Goal: Task Accomplishment & Management: Manage account settings

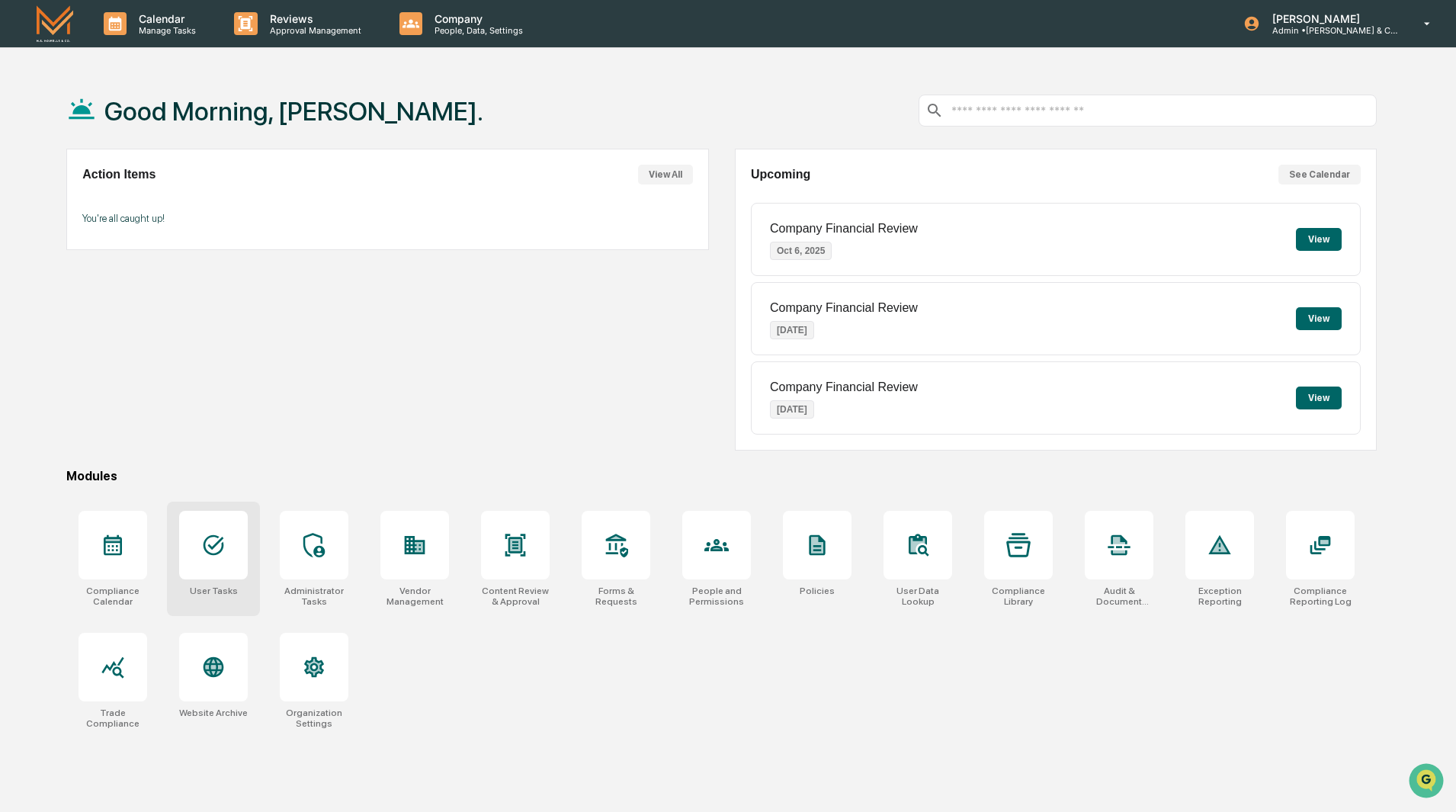
click at [203, 559] on div at bounding box center [214, 545] width 69 height 69
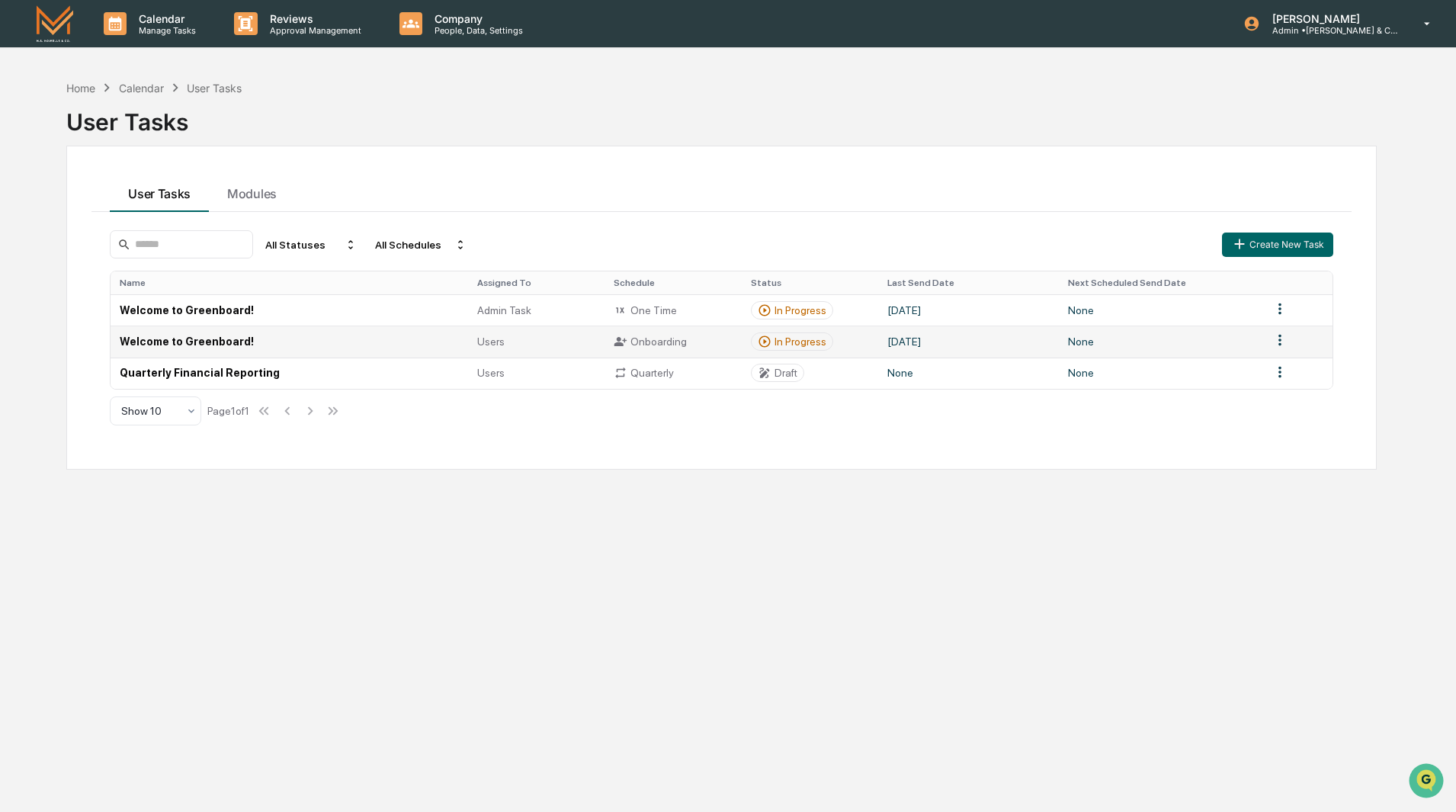
click at [224, 341] on td "Welcome to Greenboard!" at bounding box center [289, 341] width 358 height 32
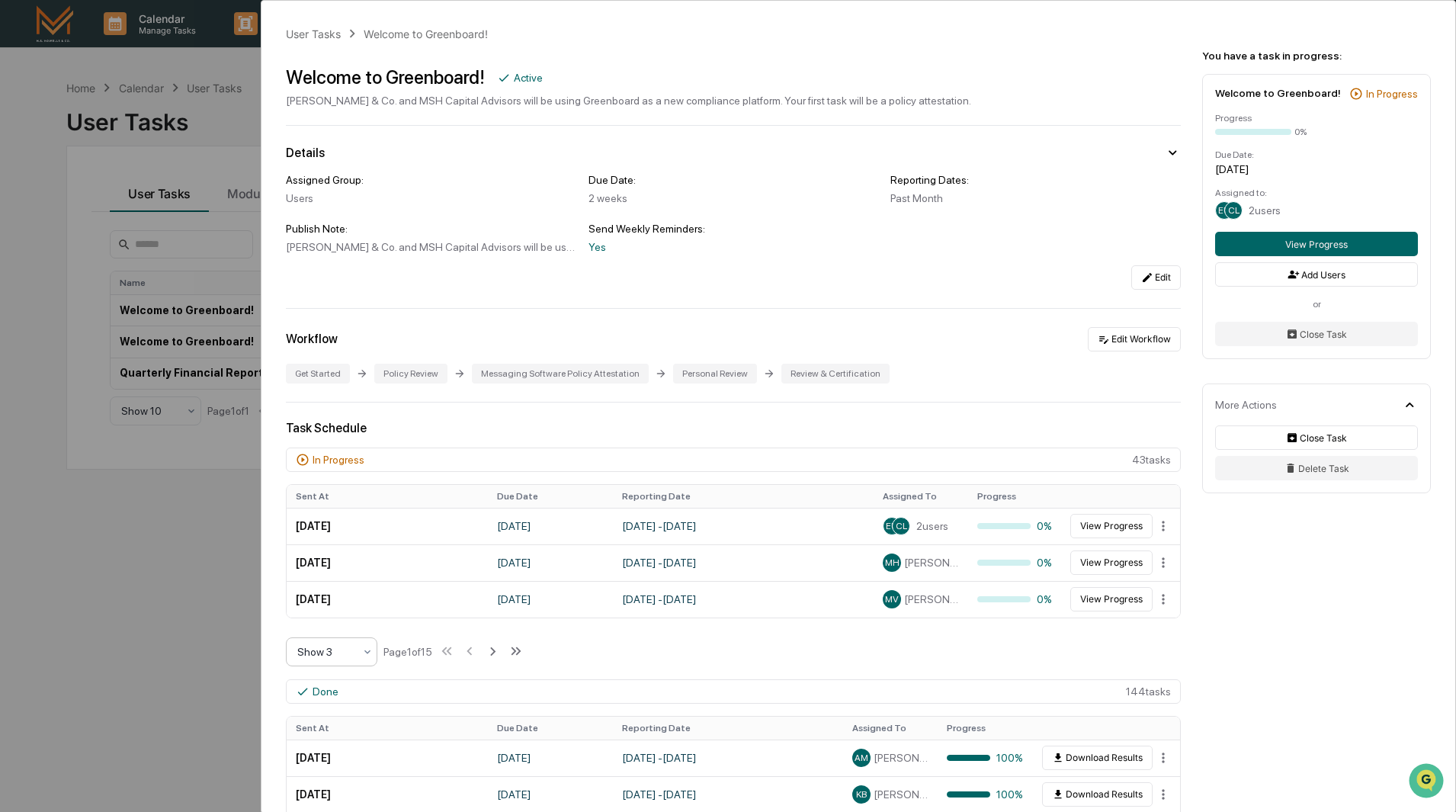
click at [339, 651] on div at bounding box center [325, 651] width 57 height 15
click at [334, 751] on div "Show 10" at bounding box center [332, 749] width 90 height 31
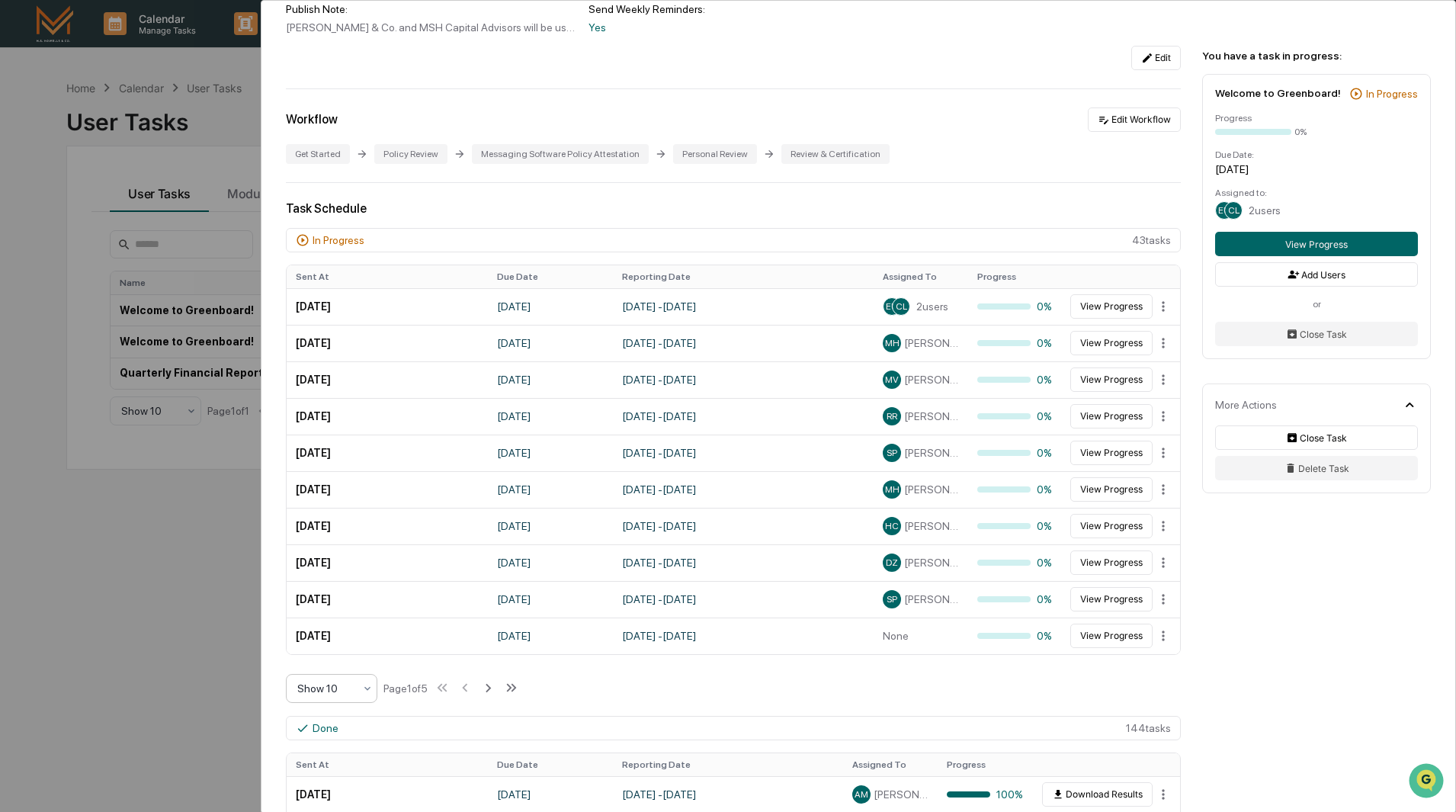
scroll to position [305, 0]
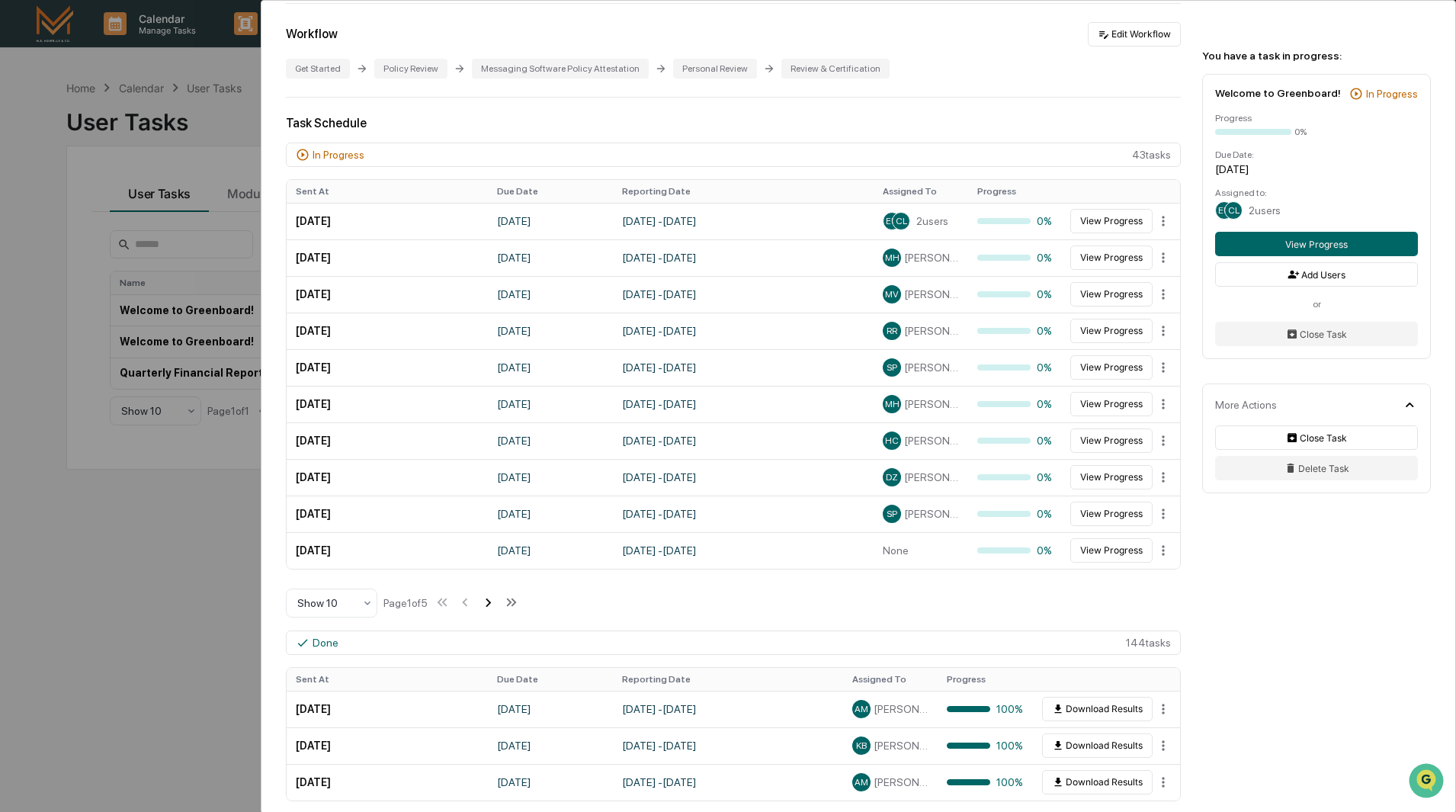
click at [488, 605] on icon at bounding box center [488, 602] width 17 height 17
click at [488, 605] on icon at bounding box center [490, 602] width 17 height 17
click at [488, 605] on icon at bounding box center [491, 602] width 17 height 17
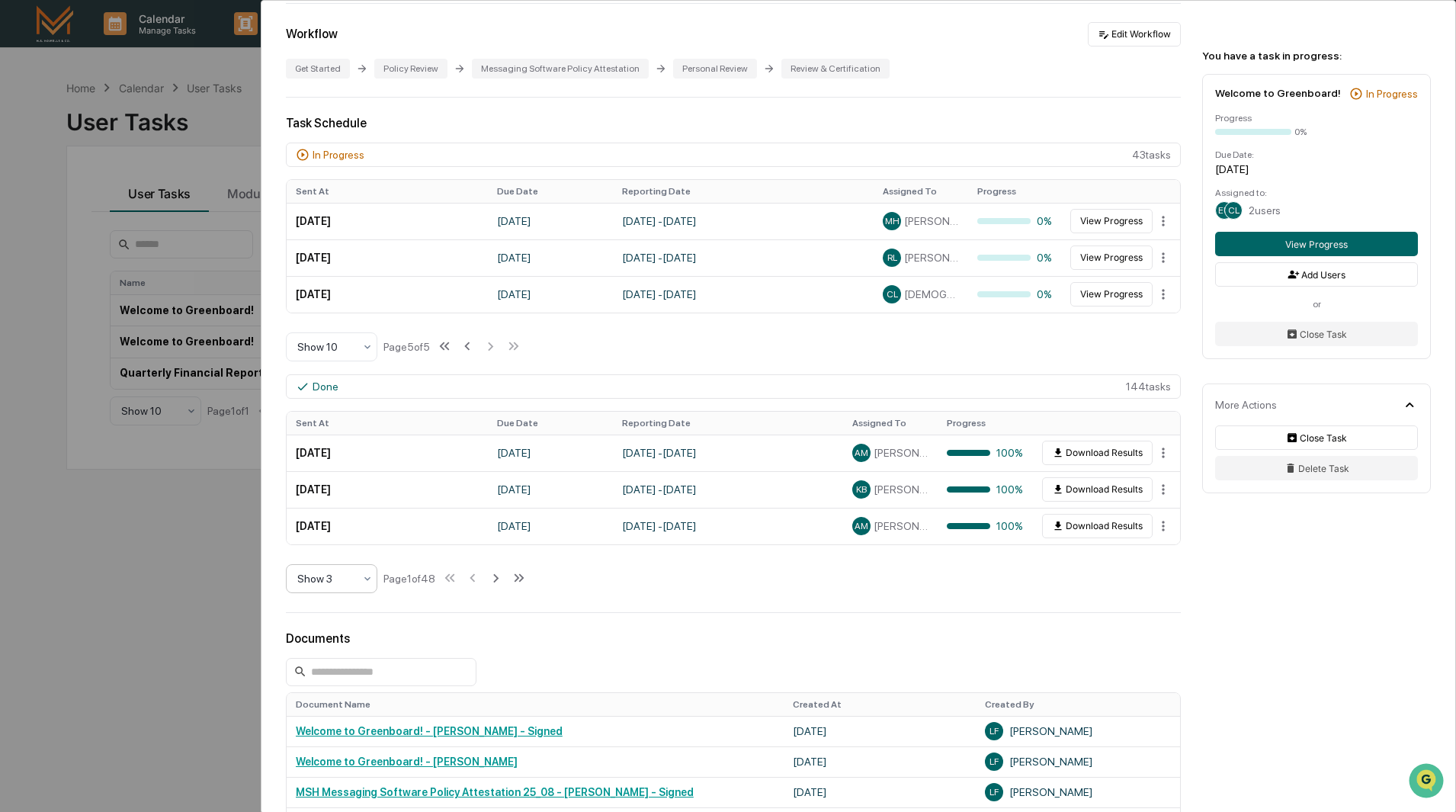
click at [324, 582] on div at bounding box center [325, 579] width 57 height 15
click at [338, 678] on div "Show 10" at bounding box center [332, 675] width 90 height 31
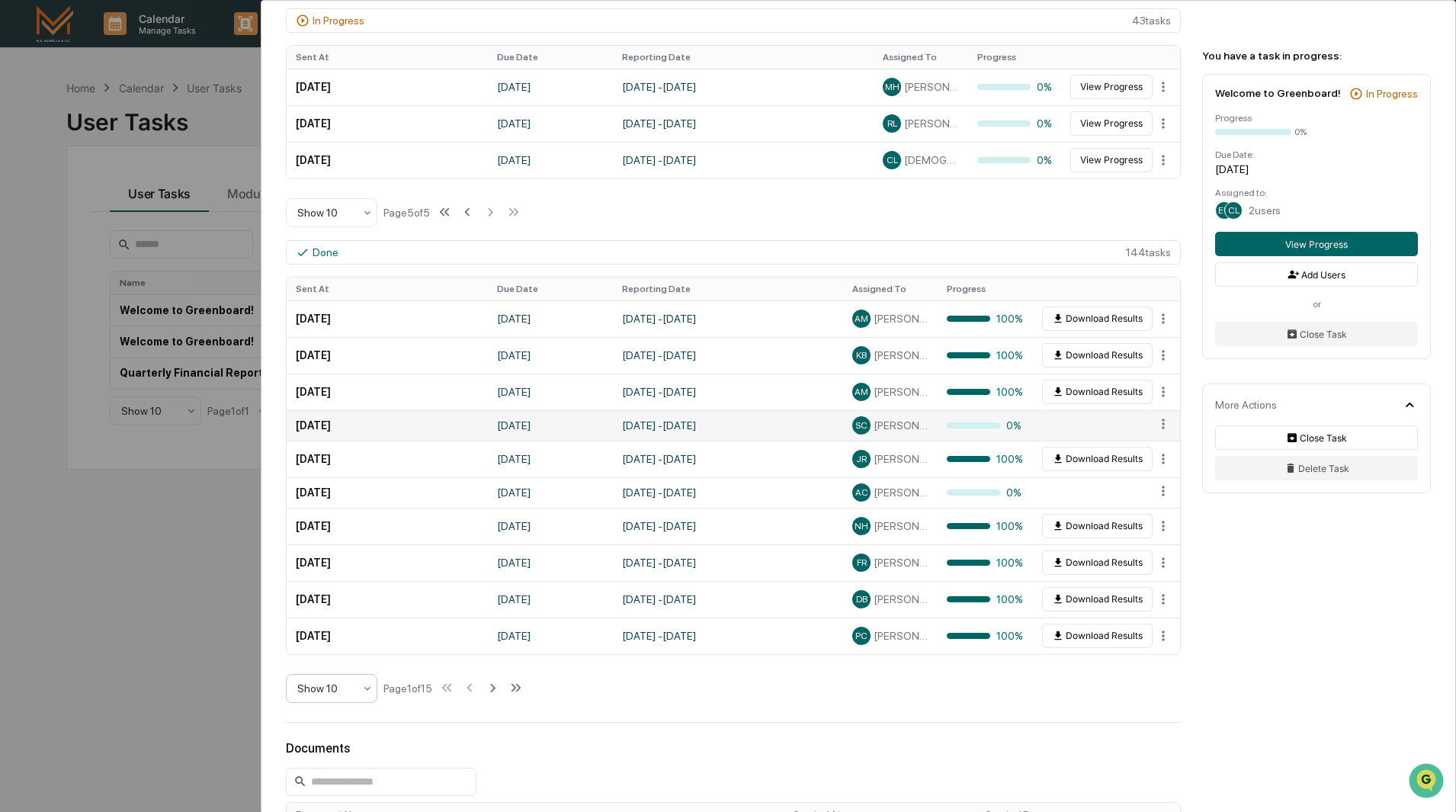
scroll to position [457, 0]
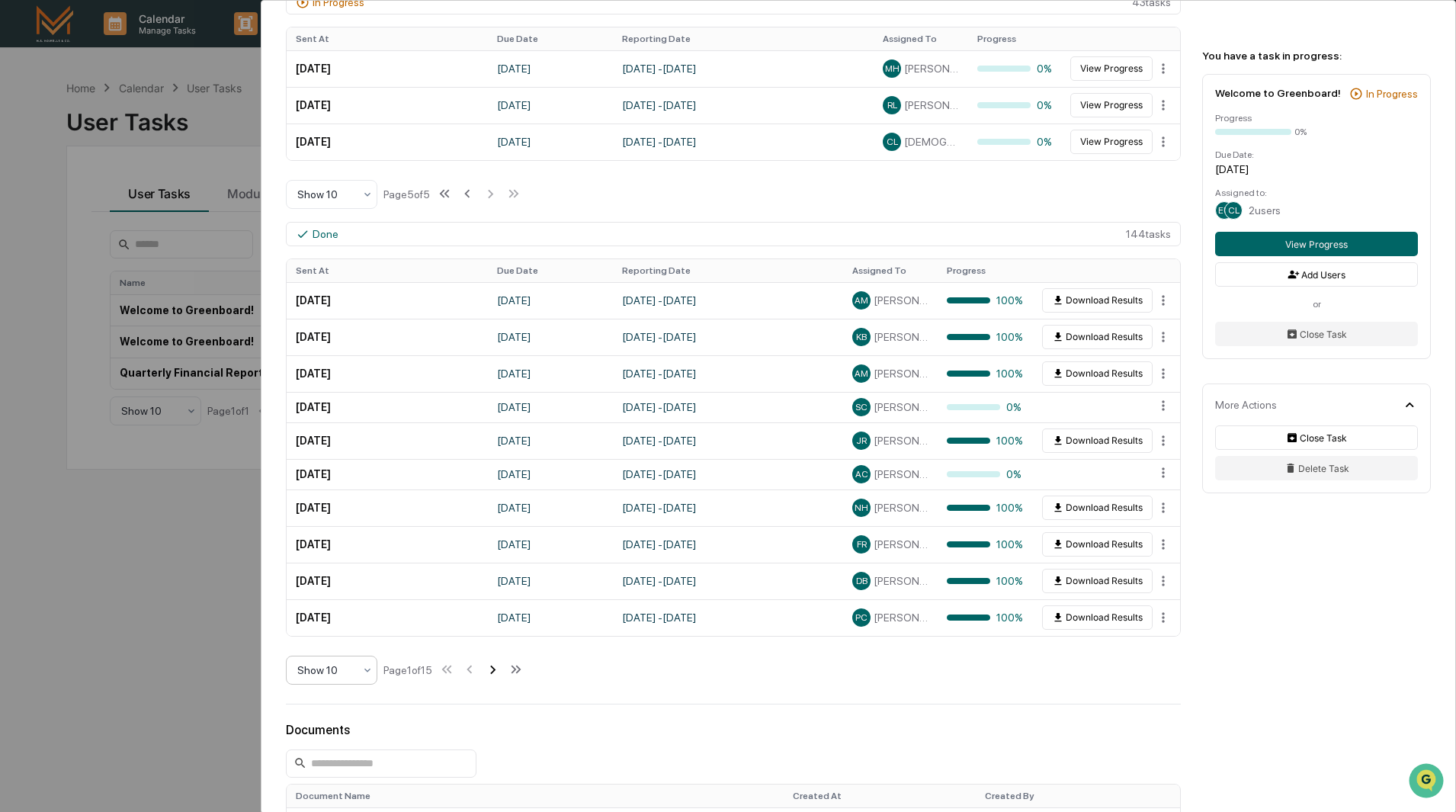
click at [495, 670] on icon at bounding box center [492, 669] width 17 height 17
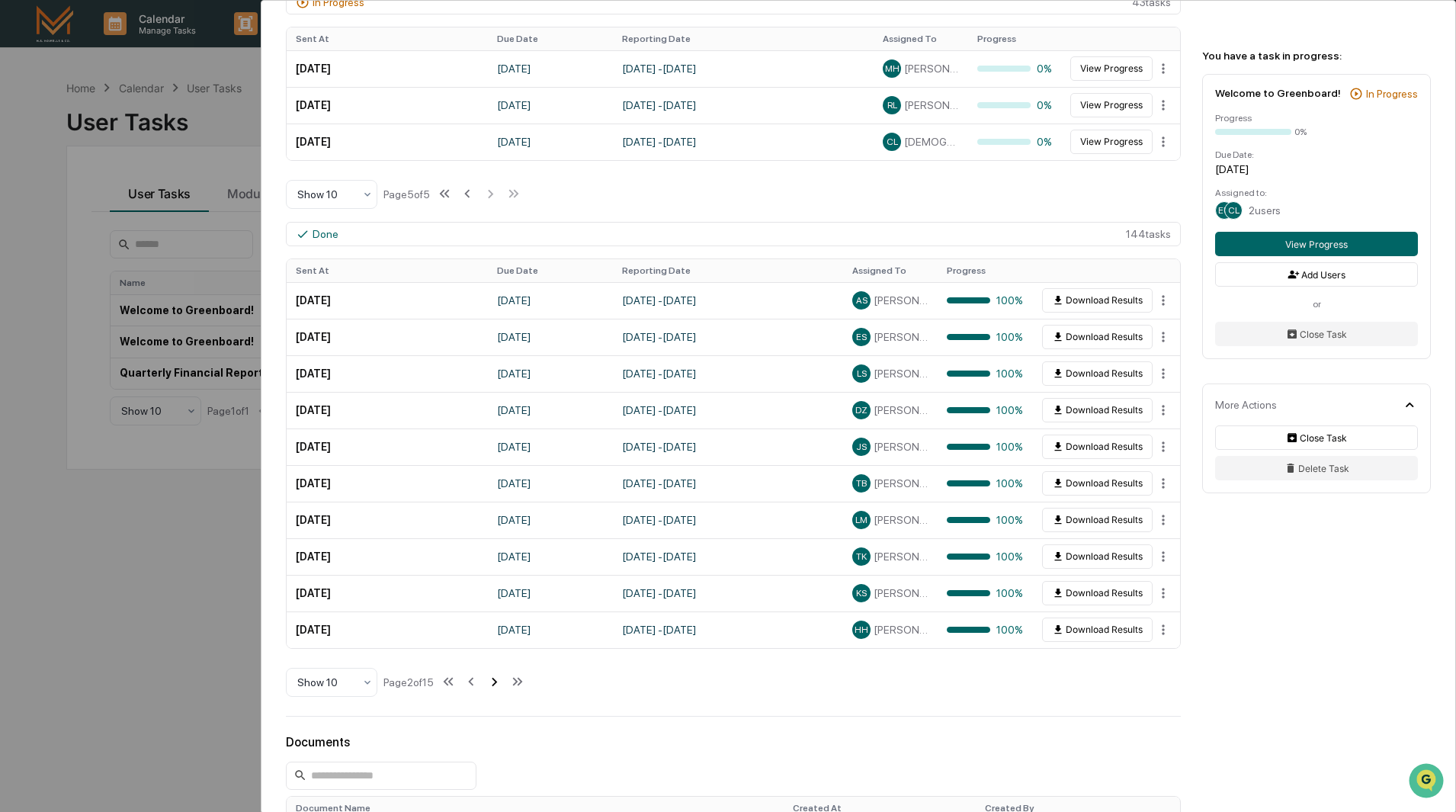
click at [495, 670] on button at bounding box center [494, 682] width 17 height 31
click at [474, 682] on icon at bounding box center [472, 682] width 6 height 8
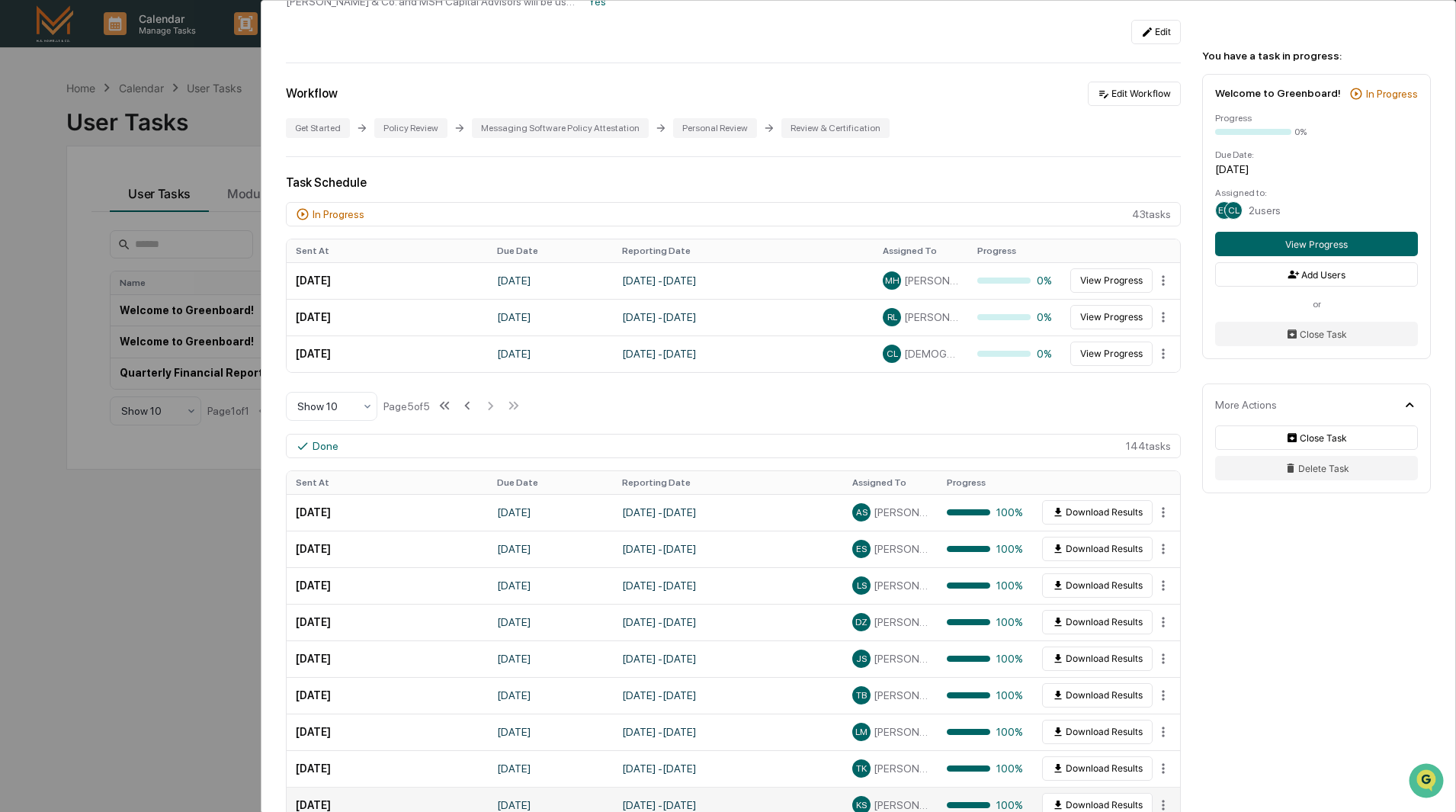
scroll to position [0, 0]
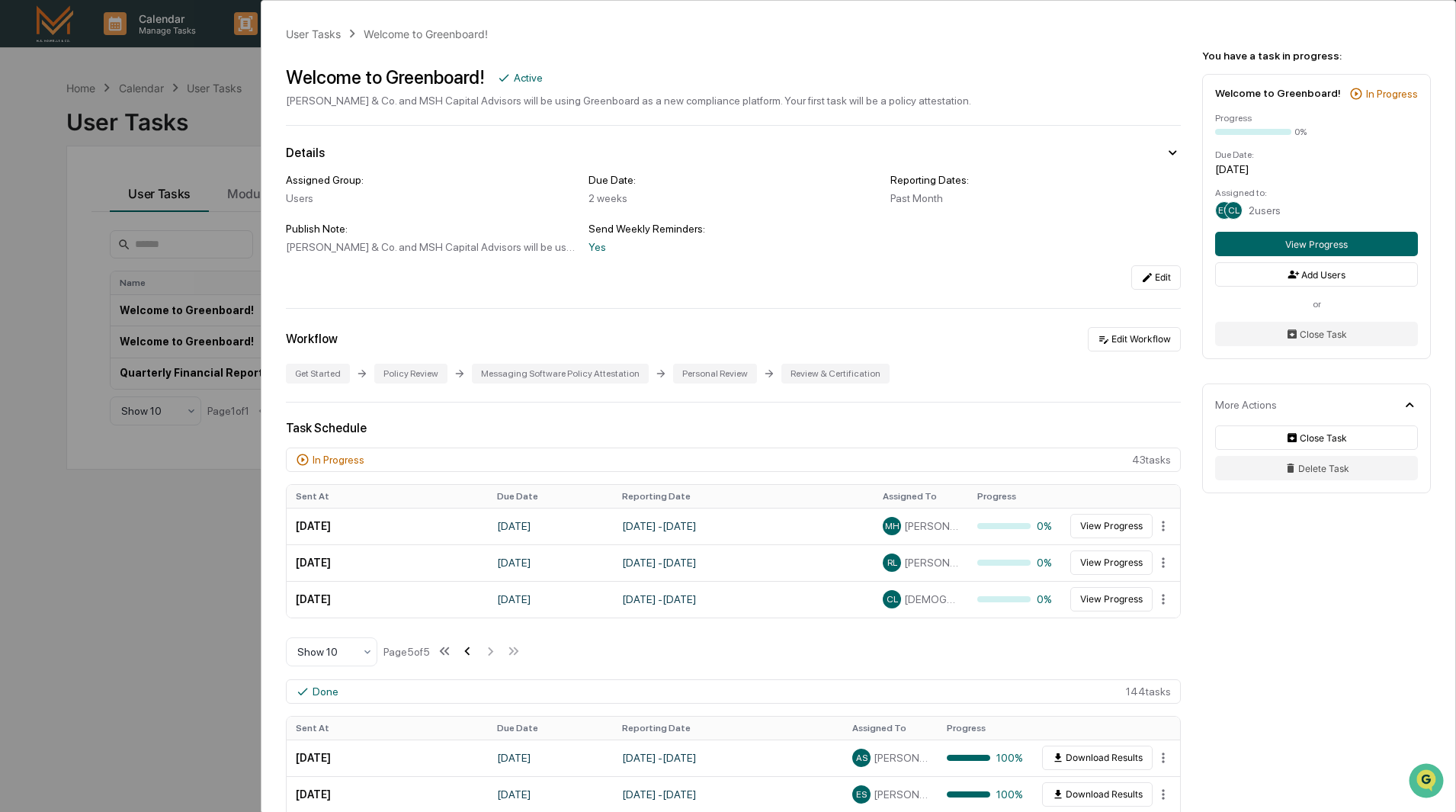
click at [475, 653] on icon at bounding box center [467, 651] width 17 height 17
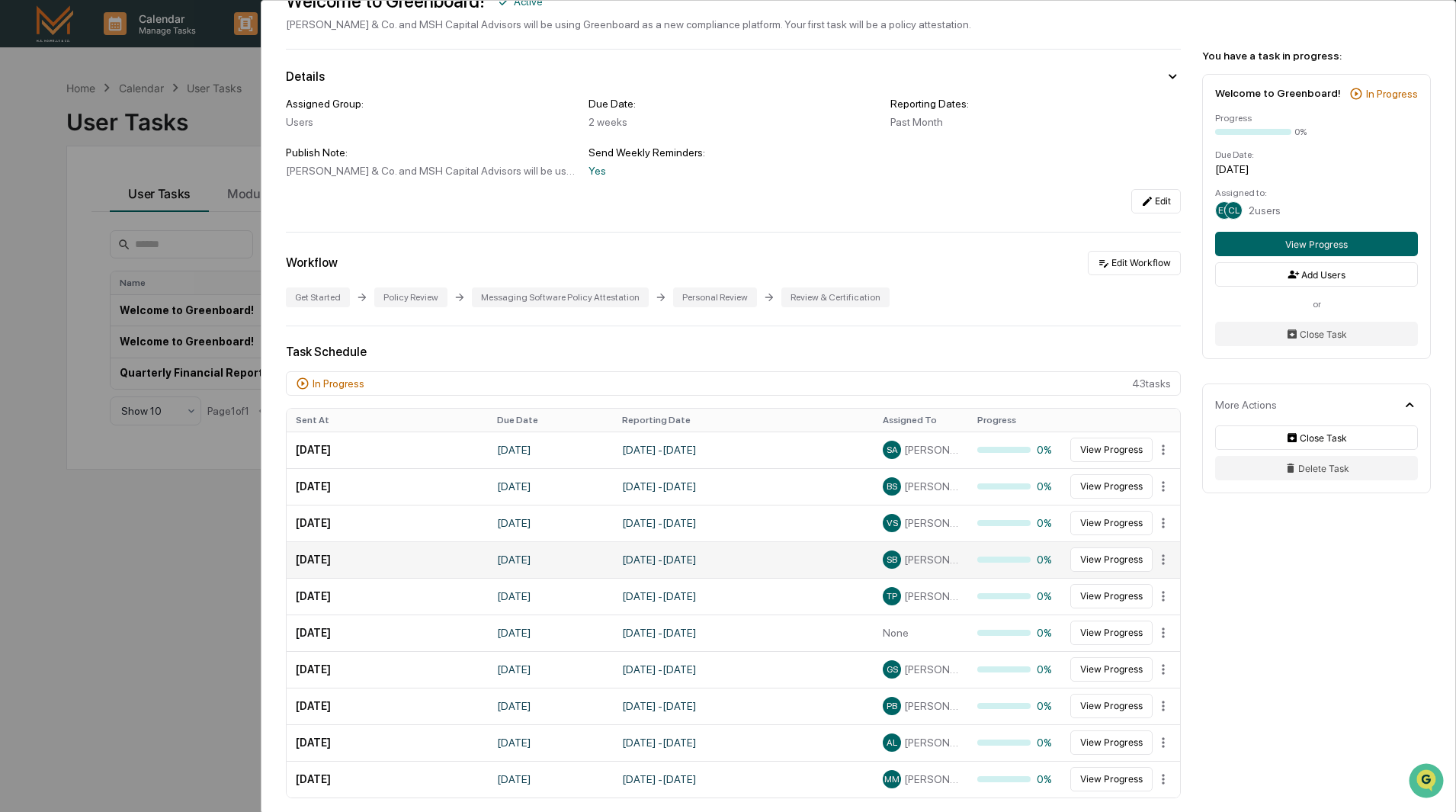
scroll to position [152, 0]
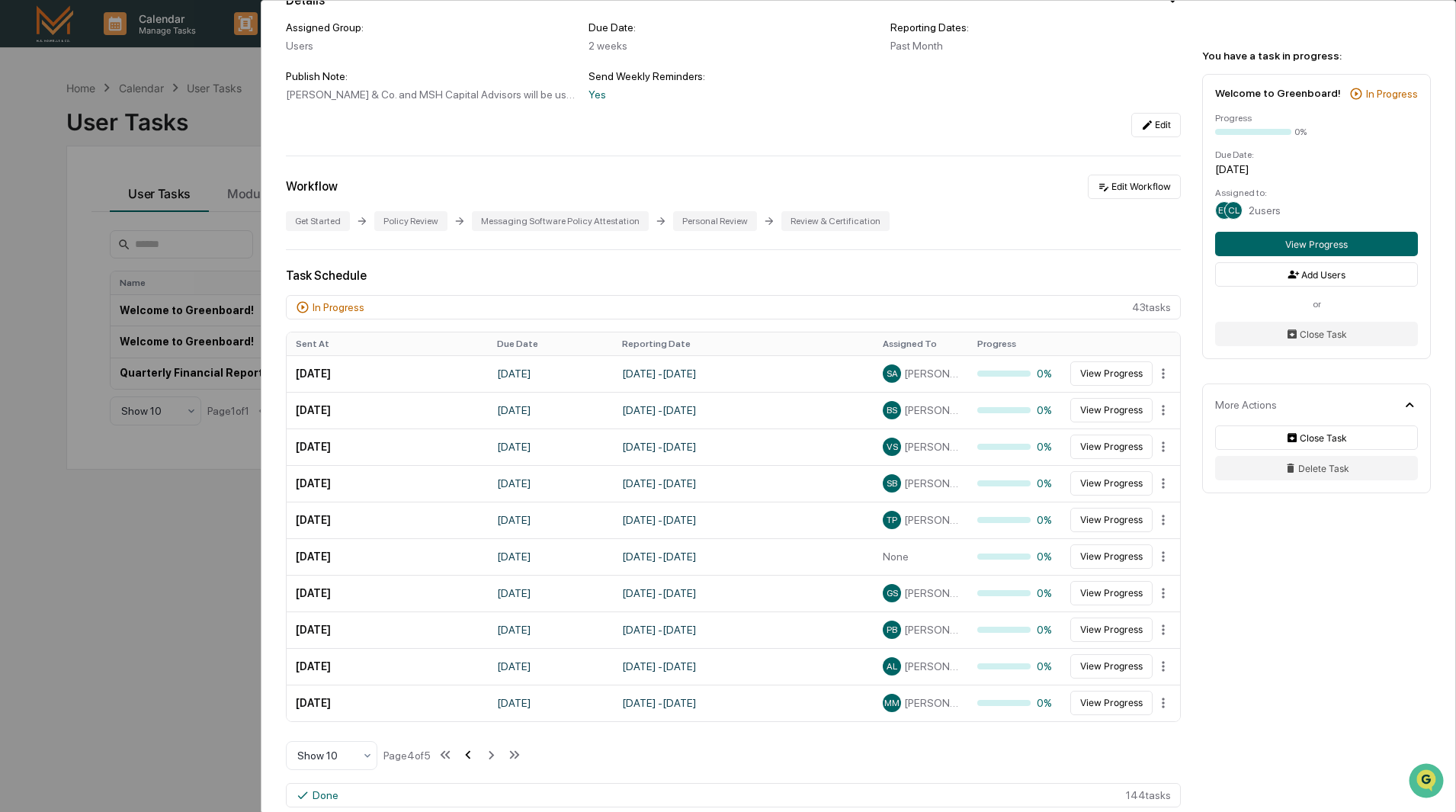
click at [470, 757] on icon at bounding box center [468, 754] width 17 height 17
click at [473, 756] on icon at bounding box center [466, 754] width 17 height 17
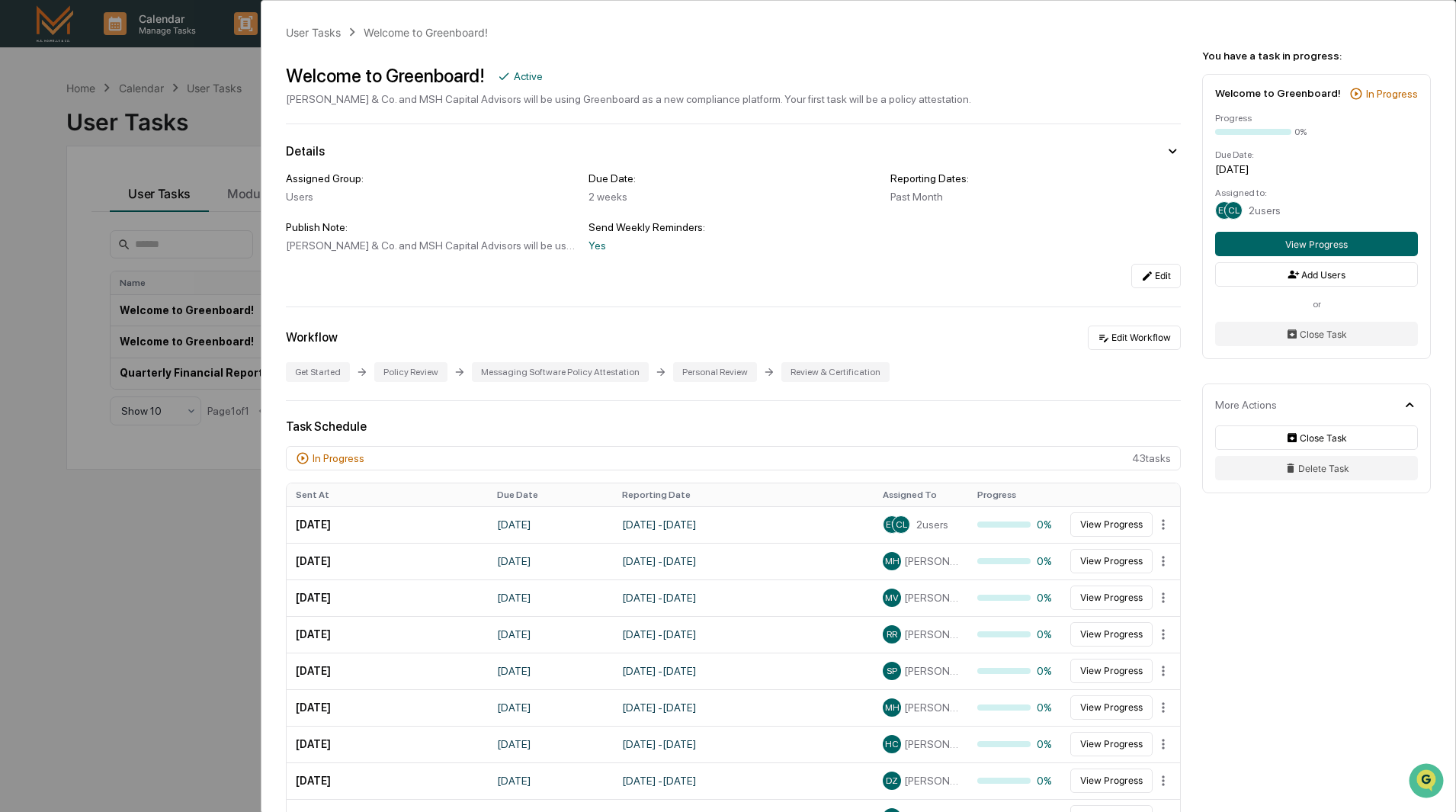
scroll to position [0, 0]
click at [190, 512] on div "User Tasks Welcome to Greenboard! Welcome to Greenboard! Active M.S. Howells & …" at bounding box center [728, 406] width 1456 height 812
